Goal: Ask a question: Seek information or help from site administrators or community

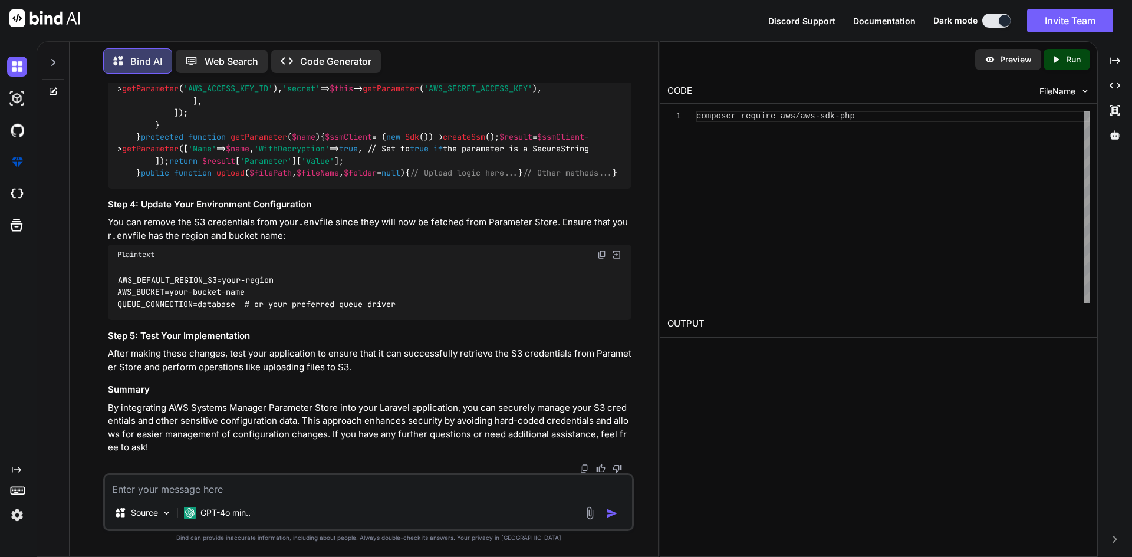
scroll to position [30438, 0]
drag, startPoint x: 137, startPoint y: 221, endPoint x: 152, endPoint y: 252, distance: 34.0
click at [152, 189] on div "// app/Services/S3Service.php namespace App \ Services ; use Aws \ S3 \ S3Clien…" at bounding box center [370, 70] width 524 height 235
copy code "public function upload ( $filePath , $fileName , $folder = null ) { // Upload l…"
click at [275, 491] on textarea at bounding box center [368, 485] width 527 height 21
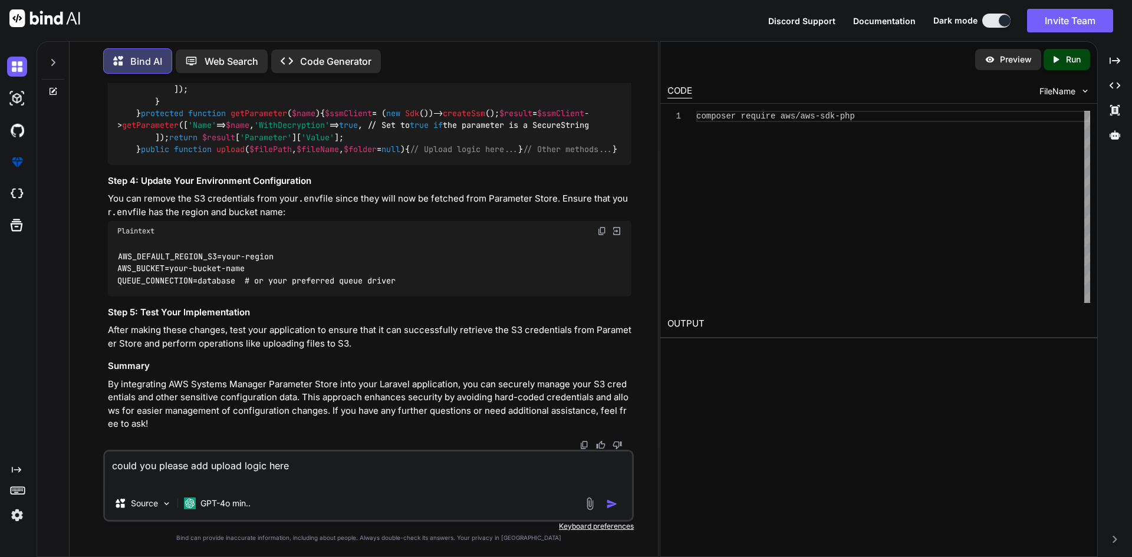
paste textarea "public function upload($filePath, $fileName, $folder = null) { // Upload logic …"
type textarea "could you please add upload logic here public function upload($filePath, $fileN…"
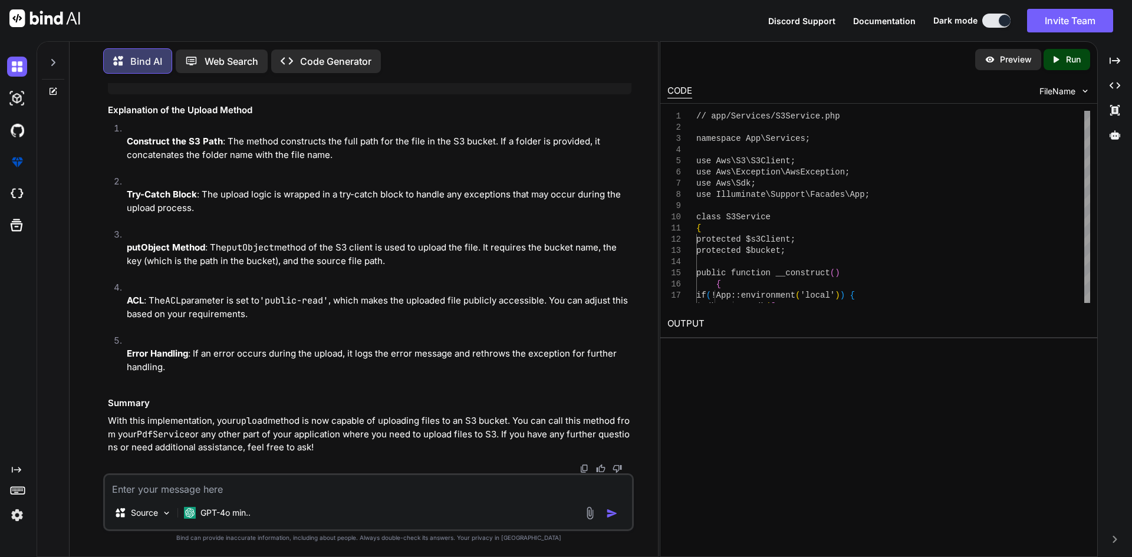
scroll to position [31198, 0]
drag, startPoint x: 155, startPoint y: 182, endPoint x: 170, endPoint y: 384, distance: 202.8
copy code "if (! App :: environment ( 'local' )) { $sdk = new Sdk ([ 'region' => 'your-reg…"
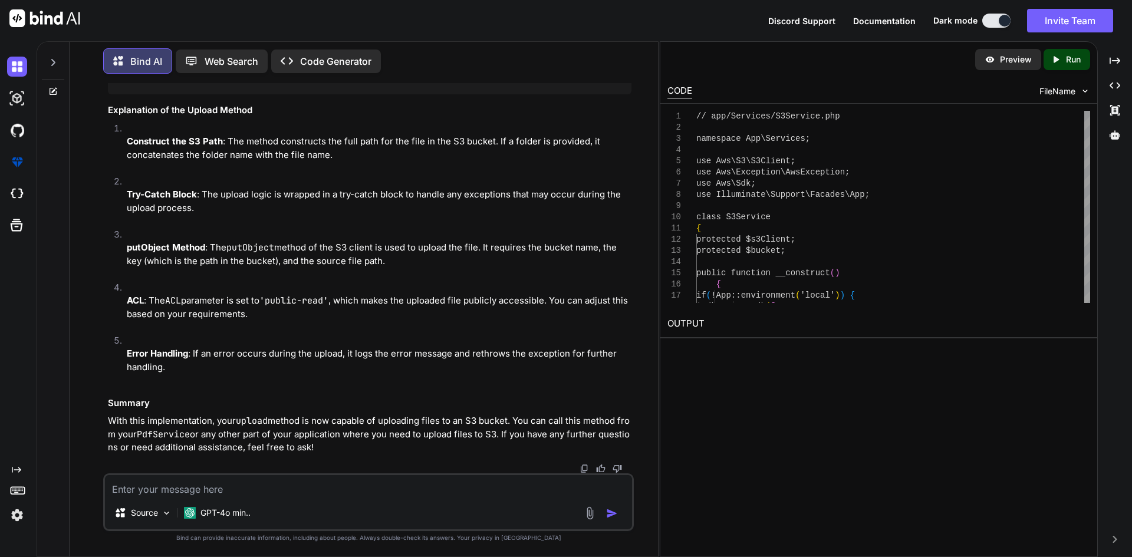
drag, startPoint x: 120, startPoint y: 204, endPoint x: 180, endPoint y: 200, distance: 60.2
drag, startPoint x: 118, startPoint y: 206, endPoint x: 184, endPoint y: 203, distance: 66.1
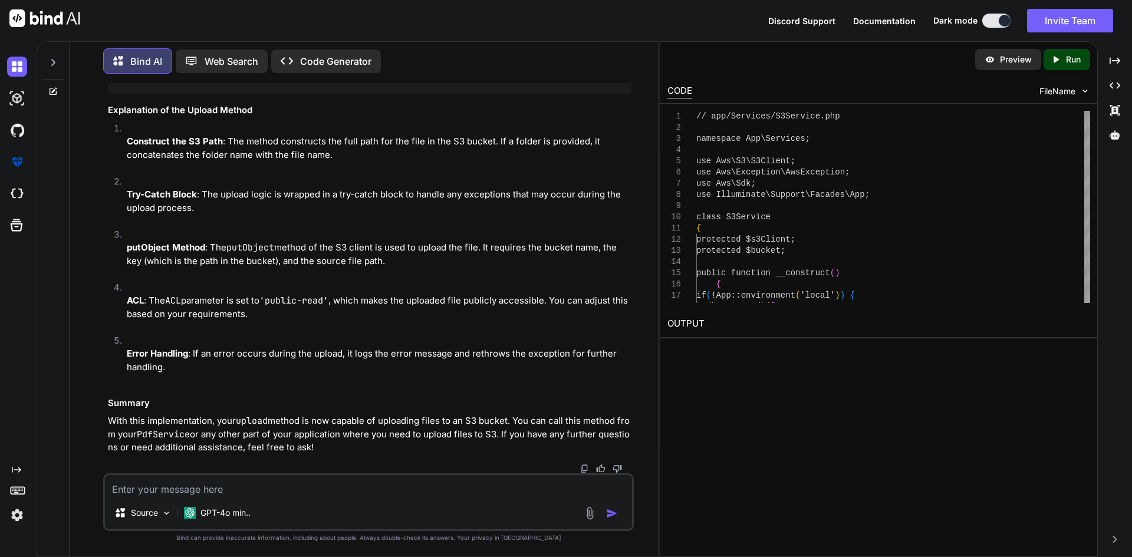
copy code "use Aws \ Sdk ;"
drag, startPoint x: 175, startPoint y: 219, endPoint x: 203, endPoint y: 397, distance: 180.3
copy code "$sdk = new Sdk ([ 'region' => 'your-region' , // You can set a default region h…"
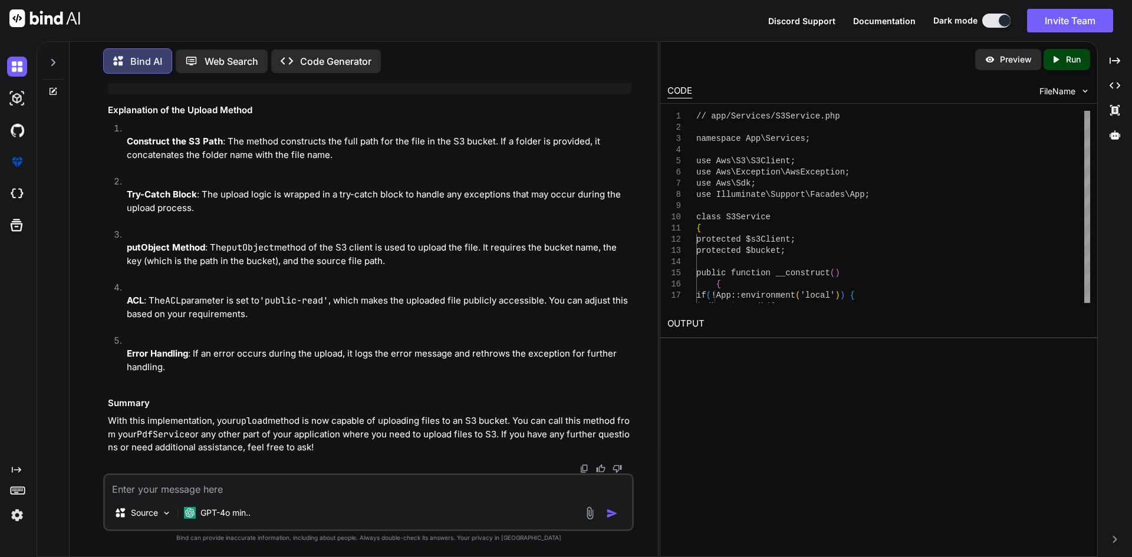
scroll to position [30314, 0]
drag, startPoint x: 137, startPoint y: 208, endPoint x: 145, endPoint y: 317, distance: 108.7
copy code "protected function getParameter ( $name ) { $ssmClient = ( new Sdk ())-> create…"
click at [352, 495] on textarea at bounding box center [368, 485] width 527 height 21
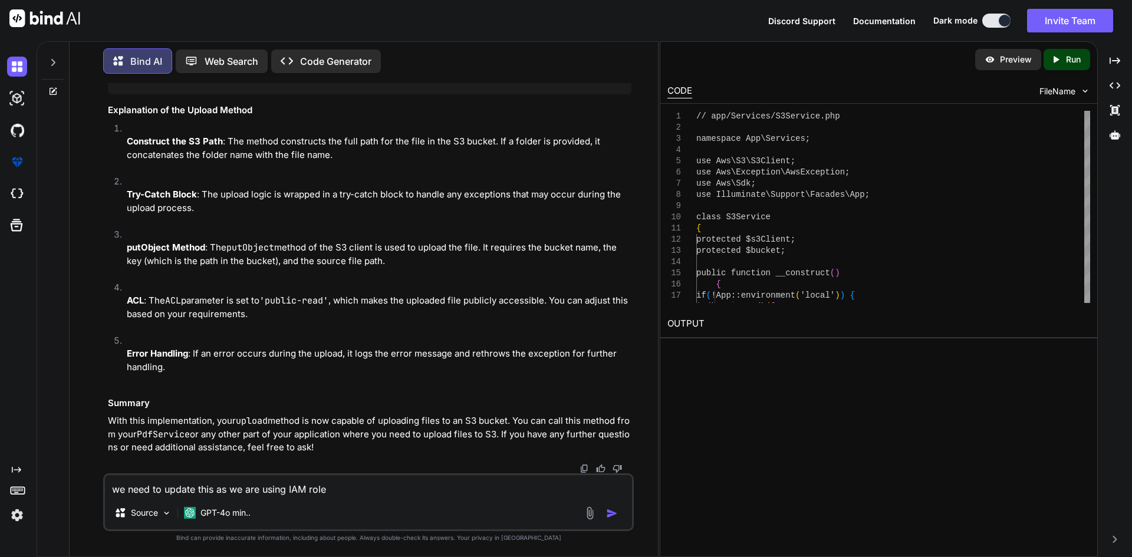
paste textarea "if (!App::environment('local')) { $sdk = new Sdk([ 'region' => env('AWS_DEFAULT…"
type textarea "we need to update this as we are using IAM role if (!App::environment('local'))…"
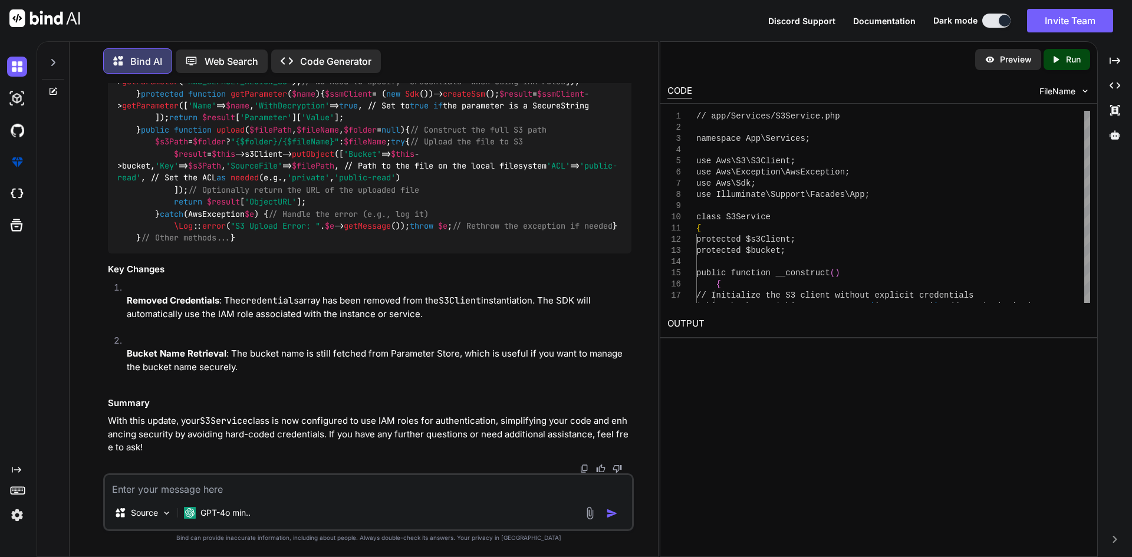
scroll to position [32824, 0]
click at [413, 494] on textarea at bounding box center [368, 485] width 527 height 21
type textarea "w"
